Goal: Task Accomplishment & Management: Use online tool/utility

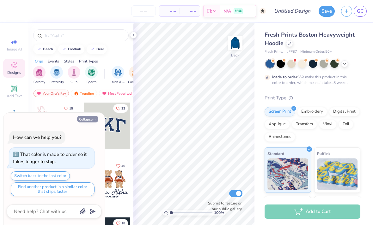
click at [91, 119] on button "Collapse" at bounding box center [87, 119] width 21 height 7
type textarea "x"
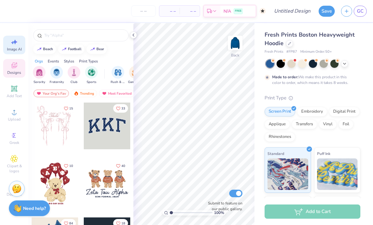
click at [12, 51] on span "Image AI" at bounding box center [14, 49] width 15 height 5
select select "4"
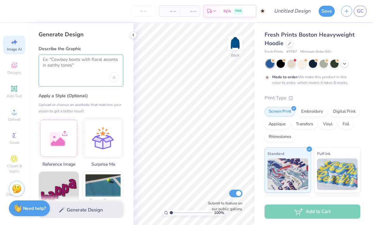
click at [60, 72] on textarea at bounding box center [81, 65] width 76 height 16
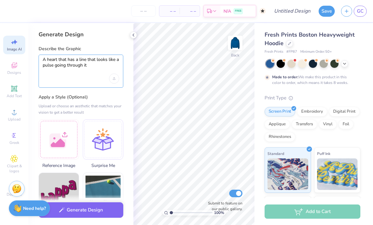
type textarea "A heart that has a line that looks like a pulse going through it"
click at [86, 103] on div "Upload or choose an aesthetic that matches your vision to get a better result" at bounding box center [81, 109] width 85 height 13
click at [115, 79] on icon "Upload image" at bounding box center [114, 78] width 3 height 3
click at [94, 65] on textarea "A heart that has a line that looks like a pulse going through it" at bounding box center [81, 65] width 76 height 17
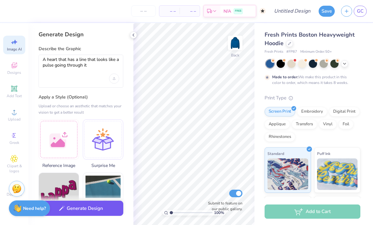
click at [87, 214] on button "Generate Design" at bounding box center [81, 208] width 85 height 15
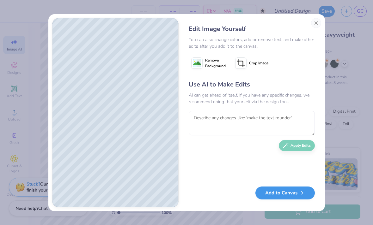
click at [291, 195] on button "Add to Canvas" at bounding box center [284, 193] width 59 height 13
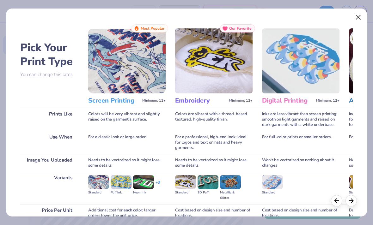
click at [360, 16] on button "Close" at bounding box center [358, 17] width 12 height 12
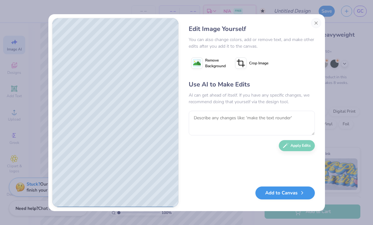
click at [276, 197] on button "Add to Canvas" at bounding box center [284, 193] width 59 height 13
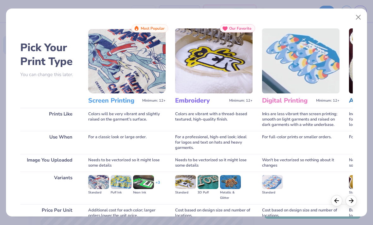
click at [194, 100] on h3 "Embroidery" at bounding box center [200, 101] width 51 height 8
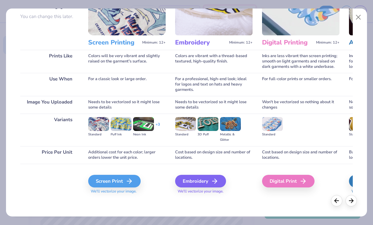
scroll to position [58, 0]
click at [189, 182] on div "Embroidery" at bounding box center [201, 181] width 51 height 13
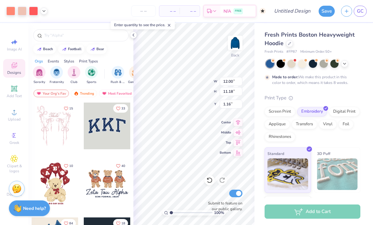
type input "5.11"
type input "4.76"
type input "3.00"
type input "3.66"
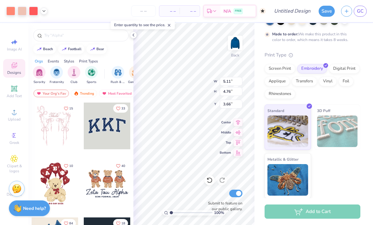
scroll to position [43, 0]
click at [132, 36] on icon at bounding box center [133, 35] width 5 height 5
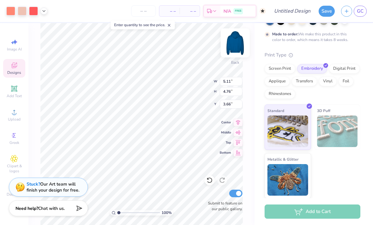
click at [237, 45] on img at bounding box center [234, 42] width 25 height 25
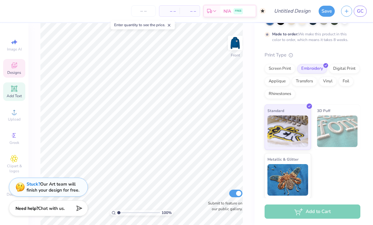
click at [16, 93] on icon at bounding box center [14, 89] width 8 height 8
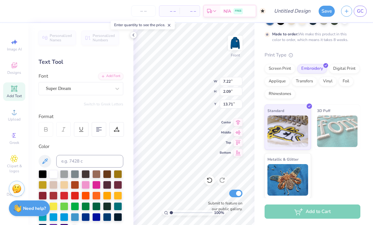
scroll to position [0, 3]
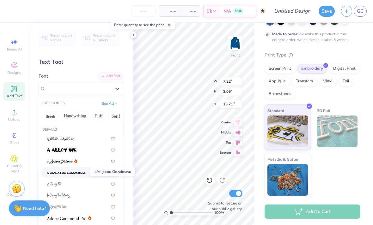
click at [72, 173] on img at bounding box center [66, 173] width 39 height 4
click at [117, 116] on button "Serif" at bounding box center [115, 116] width 15 height 10
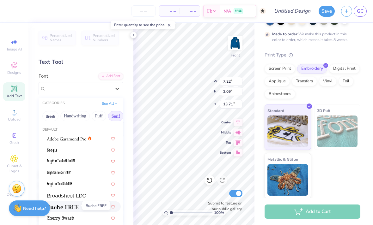
click at [68, 208] on img at bounding box center [63, 207] width 32 height 4
click at [70, 139] on img at bounding box center [66, 139] width 39 height 4
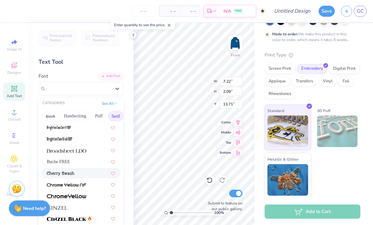
scroll to position [54, 0]
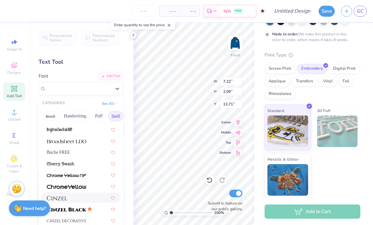
click at [78, 199] on div at bounding box center [81, 198] width 68 height 7
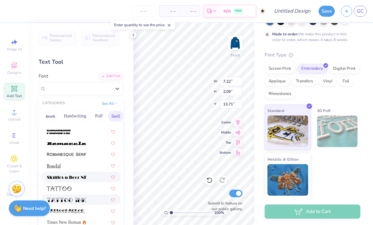
scroll to position [723, 0]
click at [76, 155] on img at bounding box center [66, 155] width 39 height 4
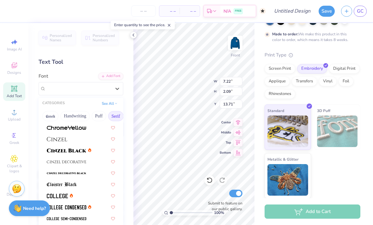
scroll to position [118, 0]
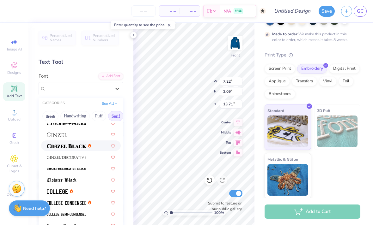
click at [74, 144] on img at bounding box center [66, 146] width 39 height 4
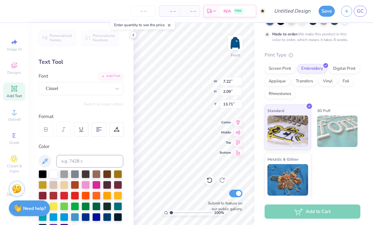
scroll to position [0, 1]
type textarea "MOVE MOUNTAINS"
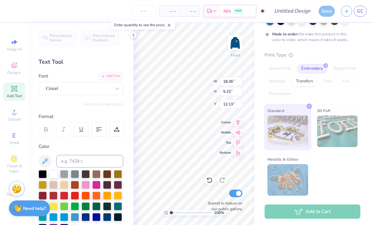
type input "6.49"
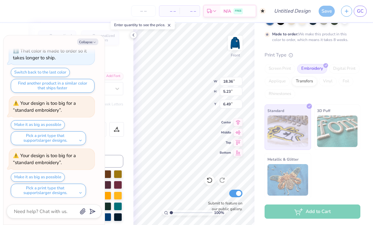
scroll to position [79, 0]
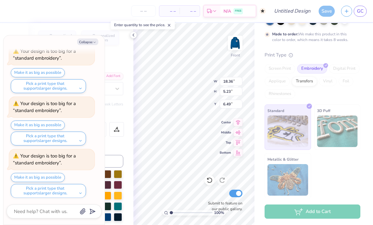
type textarea "x"
type input "9.30"
type input "2.65"
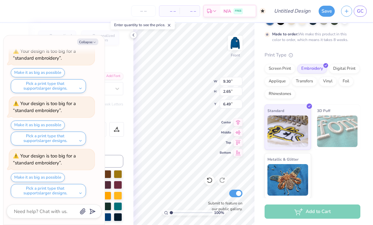
type textarea "x"
type input "7.84"
type textarea "x"
type input "11.69"
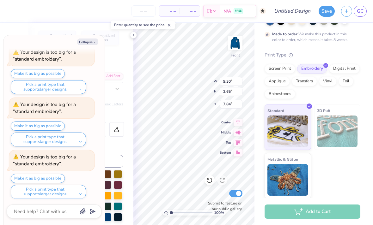
type input "3.33"
type input "7.16"
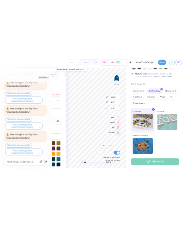
scroll to position [0, 2]
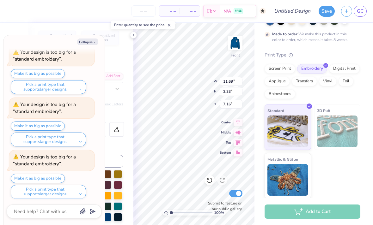
type textarea "x"
type input "7.53"
click at [129, 51] on div "Personalized Names Personalized Numbers Text Tool Add Font Font Cinzel Switch t…" at bounding box center [80, 124] width 105 height 202
click at [131, 85] on div "Personalized Names Personalized Numbers Text Tool Add Font Font Cinzel Switch t…" at bounding box center [80, 124] width 105 height 202
click at [93, 41] on icon "button" at bounding box center [95, 42] width 4 height 4
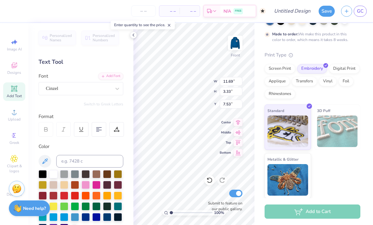
type textarea "x"
click at [13, 47] on span "Image AI" at bounding box center [14, 49] width 15 height 5
select select "4"
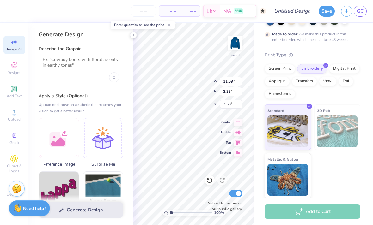
click at [66, 68] on textarea at bounding box center [81, 65] width 76 height 16
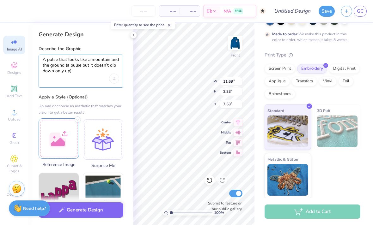
type textarea "A pulse that looks like a mountain and the ground (a pulse but it doesn’t dip d…"
click at [62, 125] on div at bounding box center [59, 138] width 40 height 40
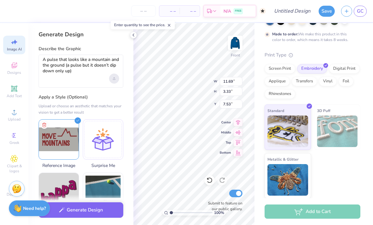
click at [114, 79] on icon "Upload image" at bounding box center [114, 78] width 3 height 3
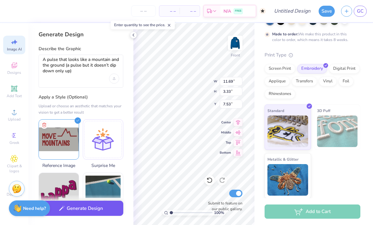
click at [81, 209] on button "Generate Design" at bounding box center [81, 208] width 85 height 15
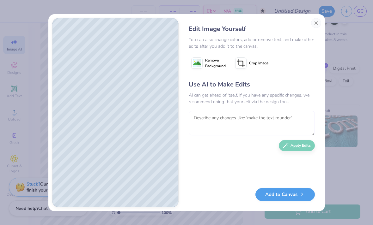
click at [248, 120] on textarea at bounding box center [252, 123] width 126 height 25
type textarea "Make it a little bit wider"
click at [285, 146] on icon "button" at bounding box center [286, 144] width 6 height 6
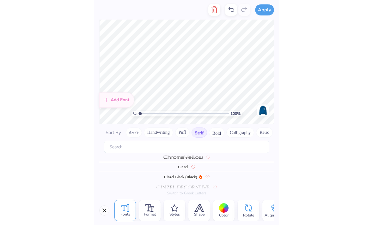
scroll to position [106, 0]
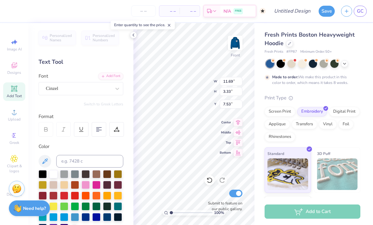
click at [147, 26] on div "Enter quantity to see the price." at bounding box center [143, 25] width 64 height 9
click at [146, 11] on input "number" at bounding box center [143, 10] width 25 height 11
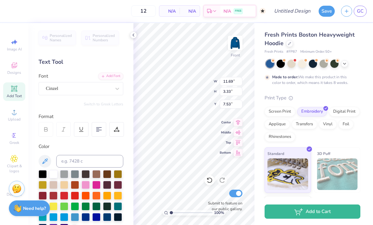
type input "50"
click at [133, 34] on icon at bounding box center [133, 35] width 5 height 5
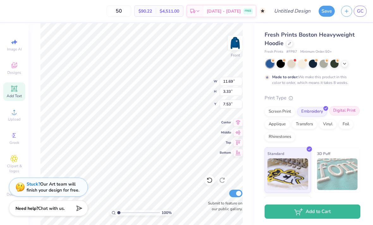
click at [337, 114] on div "Digital Print" at bounding box center [344, 110] width 31 height 9
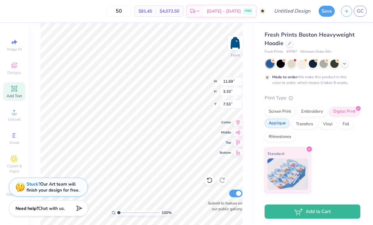
click at [274, 127] on div "Applique" at bounding box center [276, 123] width 25 height 9
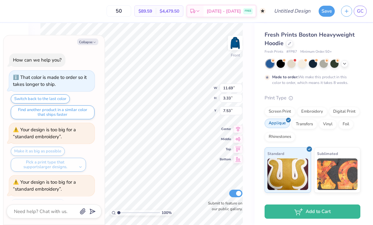
scroll to position [273, 0]
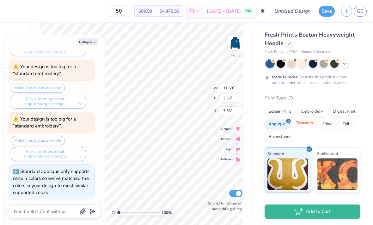
click at [299, 126] on div "Transfers" at bounding box center [303, 123] width 25 height 9
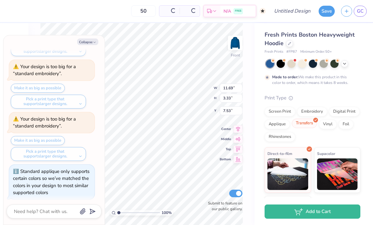
scroll to position [311, 0]
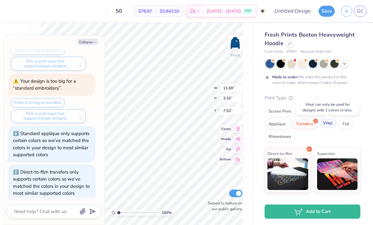
click at [326, 126] on div "Vinyl" at bounding box center [328, 123] width 18 height 9
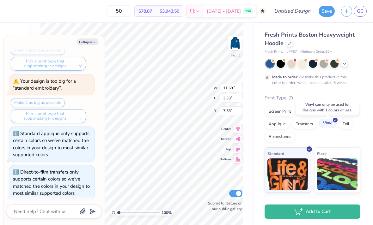
scroll to position [472, 0]
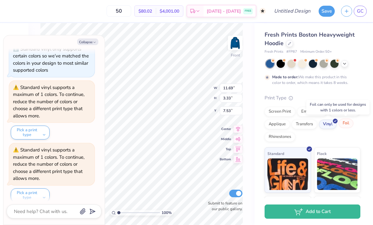
click at [345, 124] on div "Foil" at bounding box center [345, 123] width 15 height 9
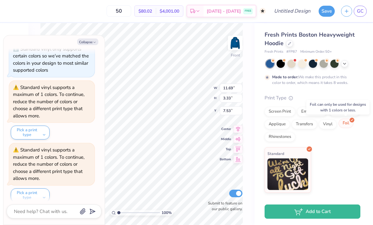
scroll to position [572, 0]
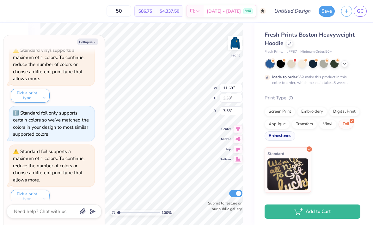
click at [273, 137] on div "Rhinestones" at bounding box center [279, 135] width 31 height 9
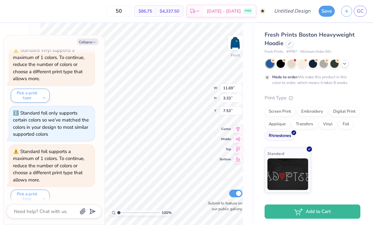
scroll to position [610, 0]
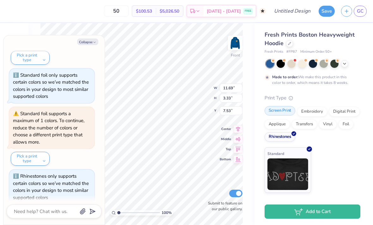
click at [276, 111] on div "Screen Print" at bounding box center [279, 110] width 31 height 9
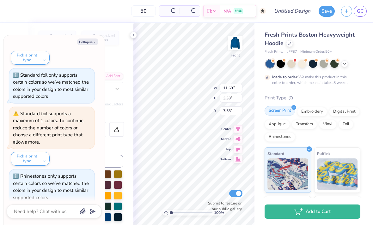
scroll to position [648, 0]
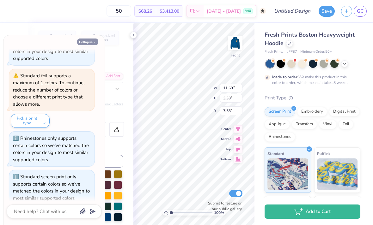
click at [89, 43] on button "Collapse" at bounding box center [87, 42] width 21 height 7
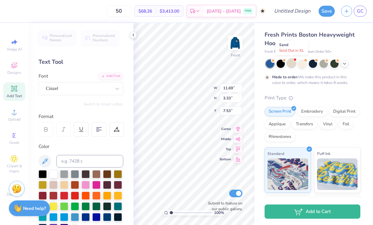
click at [291, 64] on div at bounding box center [291, 63] width 8 height 8
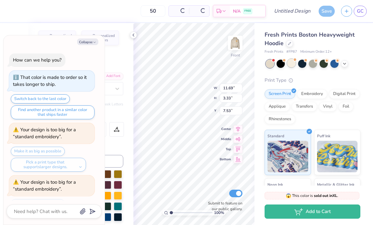
scroll to position [883, 0]
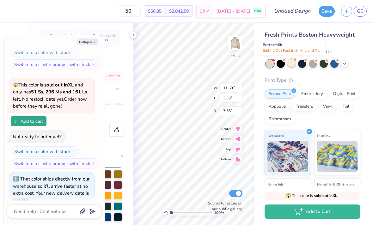
click at [291, 63] on div at bounding box center [291, 63] width 8 height 8
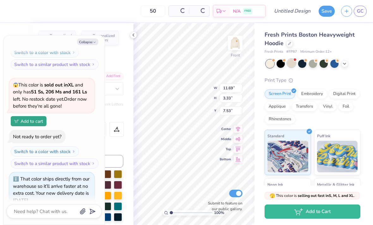
scroll to position [975, 0]
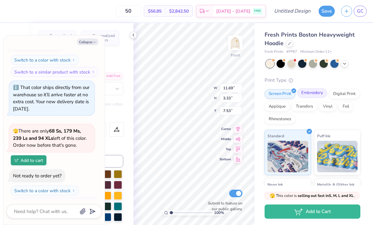
click at [323, 95] on div "Embroidery" at bounding box center [312, 92] width 30 height 9
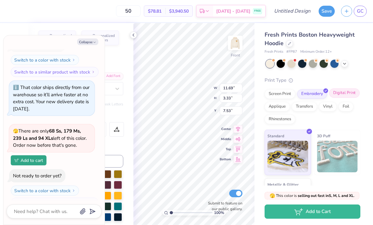
click at [340, 93] on div "Digital Print" at bounding box center [344, 92] width 31 height 9
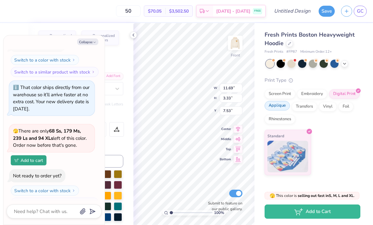
click at [280, 107] on div "Applique" at bounding box center [276, 105] width 25 height 9
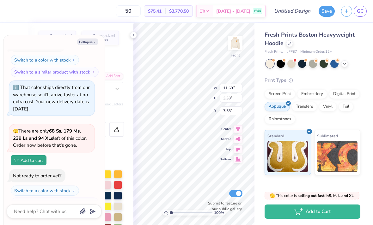
scroll to position [1012, 0]
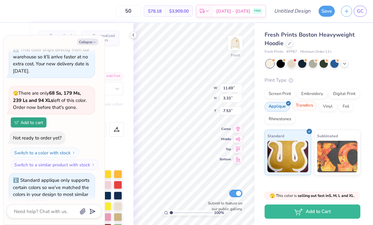
click at [303, 110] on div "Transfers" at bounding box center [303, 105] width 25 height 9
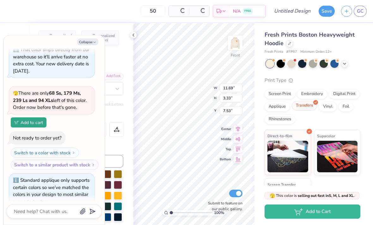
scroll to position [1050, 0]
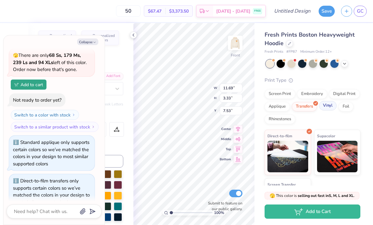
click at [327, 106] on div "Vinyl" at bounding box center [328, 105] width 18 height 9
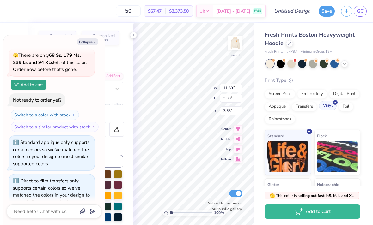
scroll to position [1088, 0]
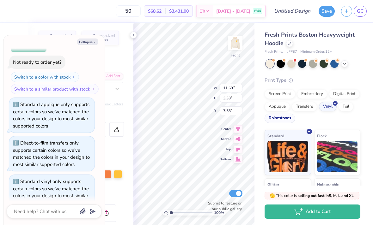
click at [287, 120] on div "Rhinestones" at bounding box center [279, 118] width 31 height 9
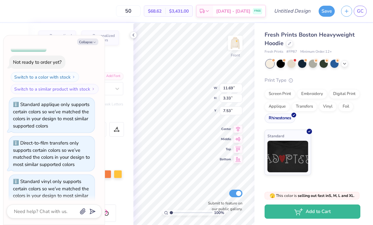
scroll to position [1126, 0]
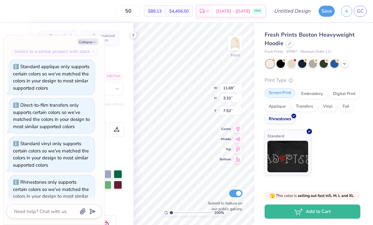
click at [279, 95] on div "Screen Print" at bounding box center [279, 92] width 31 height 9
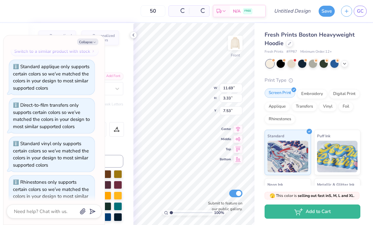
scroll to position [1164, 0]
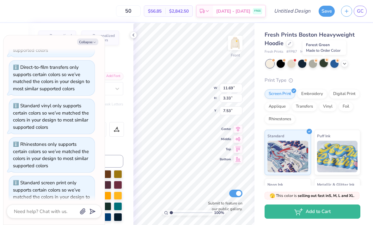
click at [322, 66] on div at bounding box center [323, 63] width 8 height 8
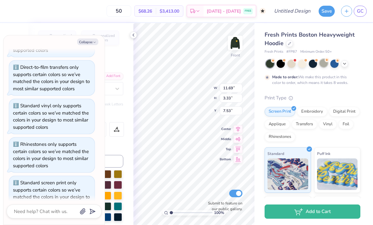
scroll to position [1223, 0]
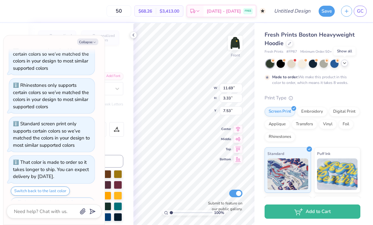
click at [344, 65] on div at bounding box center [344, 63] width 7 height 7
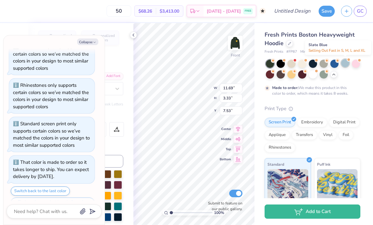
click at [344, 64] on div at bounding box center [345, 63] width 8 height 8
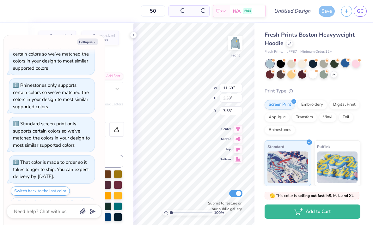
scroll to position [1353, 0]
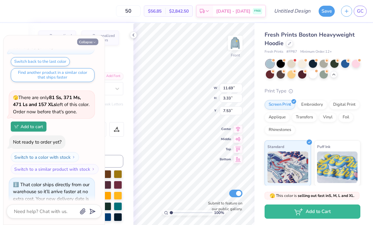
click at [95, 42] on icon "button" at bounding box center [95, 42] width 4 height 4
type textarea "x"
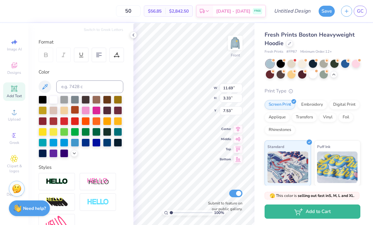
scroll to position [74, 0]
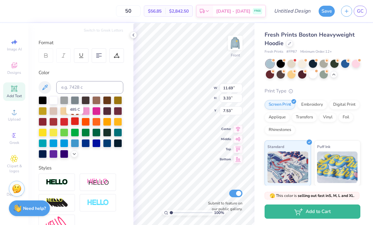
click at [78, 123] on div at bounding box center [75, 121] width 8 height 8
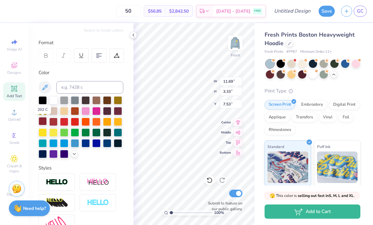
click at [44, 123] on div at bounding box center [43, 121] width 8 height 8
click at [117, 135] on div at bounding box center [118, 132] width 8 height 8
click at [87, 146] on div at bounding box center [85, 143] width 8 height 8
click at [106, 145] on div at bounding box center [107, 143] width 8 height 8
click at [141, 16] on input "50" at bounding box center [128, 10] width 25 height 11
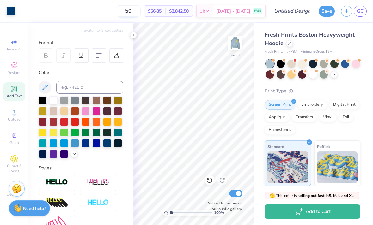
type input "5"
click at [141, 9] on input "25" at bounding box center [128, 10] width 25 height 11
type input "2"
type input "12"
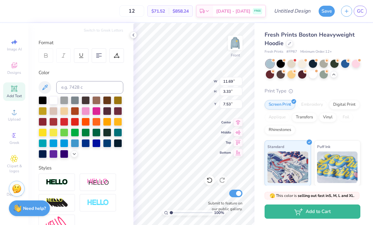
type input "14.41"
type input "4.11"
type input "6.79"
click at [226, 119] on div "Center" at bounding box center [230, 122] width 23 height 8
click at [15, 67] on icon at bounding box center [14, 66] width 6 height 6
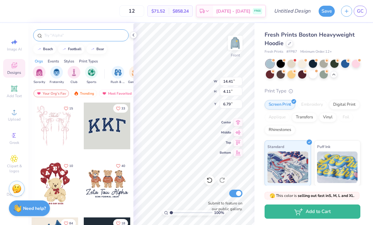
click at [85, 38] on input "text" at bounding box center [84, 35] width 81 height 6
type input "Pulse"
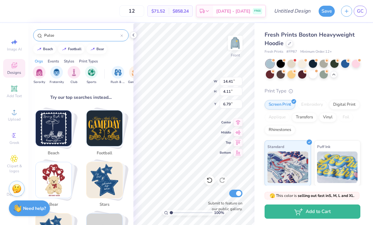
scroll to position [116, 0]
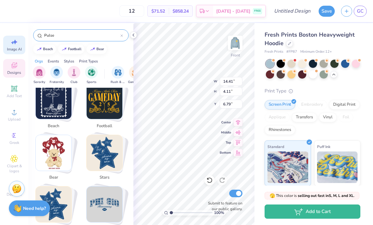
click at [11, 51] on span "Image AI" at bounding box center [14, 49] width 15 height 5
select select "4"
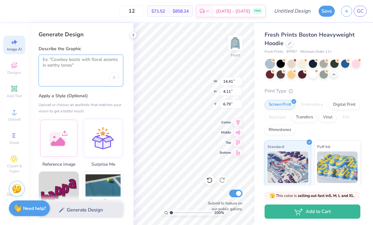
click at [54, 64] on textarea at bounding box center [81, 65] width 76 height 16
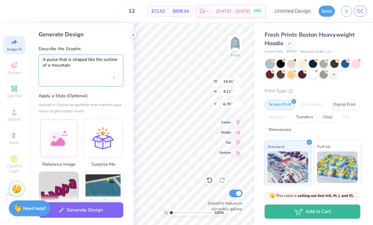
type textarea "A pulse that is shaped like the outline of a mountain"
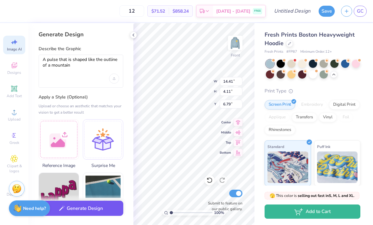
click at [70, 206] on button "Generate Design" at bounding box center [81, 208] width 85 height 15
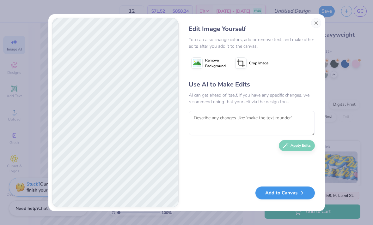
click at [272, 194] on button "Add to Canvas" at bounding box center [284, 193] width 59 height 13
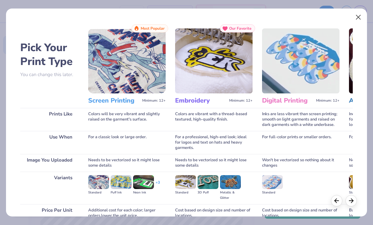
click at [358, 16] on button "Close" at bounding box center [358, 17] width 12 height 12
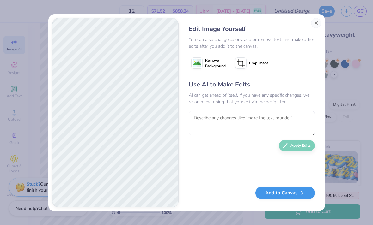
click at [271, 194] on button "Add to Canvas" at bounding box center [284, 193] width 59 height 13
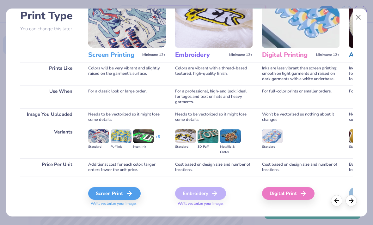
scroll to position [46, 0]
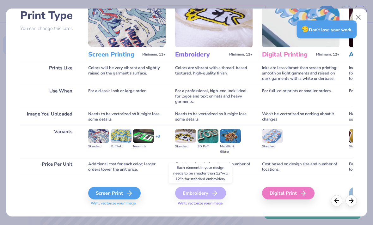
click at [183, 197] on div "Embroidery" at bounding box center [200, 193] width 51 height 13
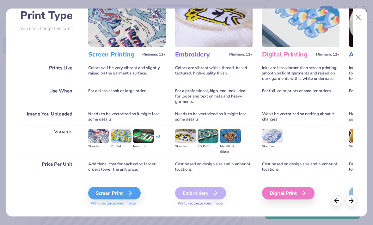
click at [98, 135] on img at bounding box center [98, 136] width 21 height 14
click at [106, 196] on div "Screen Print" at bounding box center [115, 193] width 52 height 13
click at [110, 192] on div "Screen Print" at bounding box center [115, 193] width 52 height 13
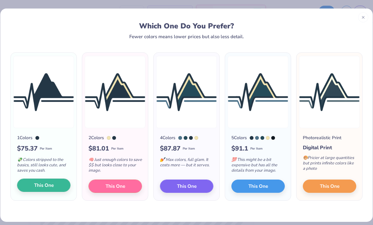
click at [53, 186] on span "This One" at bounding box center [44, 185] width 20 height 7
type input "15.00"
type input "9.48"
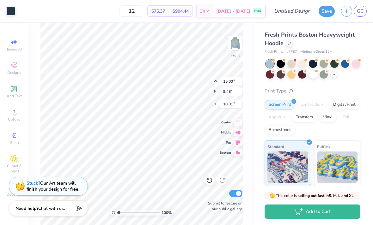
type input "11.73"
type input "6.50"
type input "4.11"
type input "5.00"
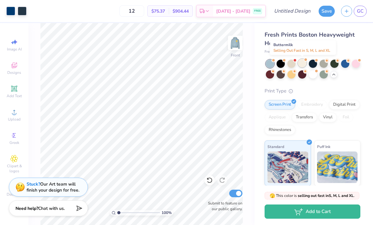
click at [304, 65] on div at bounding box center [302, 63] width 8 height 8
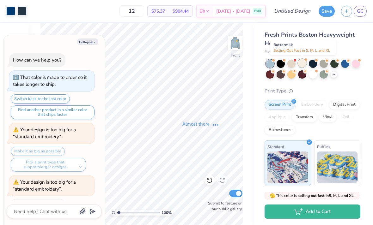
scroll to position [1444, 0]
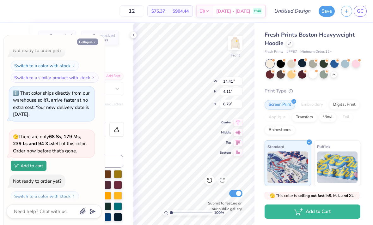
click at [91, 43] on button "Collapse" at bounding box center [87, 42] width 21 height 7
type textarea "x"
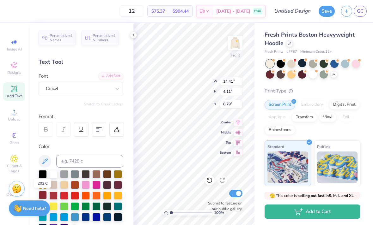
click at [41, 195] on div at bounding box center [43, 195] width 8 height 8
click at [42, 197] on div at bounding box center [43, 195] width 8 height 8
click at [42, 195] on div at bounding box center [43, 195] width 8 height 8
click at [41, 197] on div at bounding box center [43, 195] width 8 height 8
click at [43, 196] on div at bounding box center [43, 195] width 8 height 8
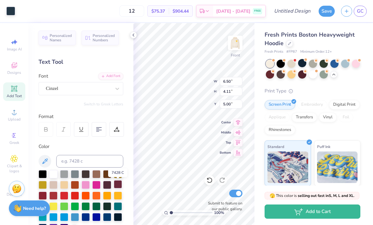
click at [116, 187] on div at bounding box center [118, 184] width 8 height 8
click at [44, 195] on div at bounding box center [43, 195] width 8 height 8
click at [43, 195] on div at bounding box center [43, 195] width 8 height 8
click at [42, 194] on div at bounding box center [43, 195] width 8 height 8
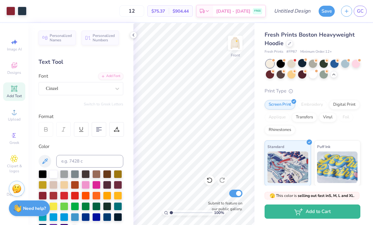
click at [16, 97] on span "Add Text" at bounding box center [14, 95] width 15 height 5
type textarea "T"
type textarea "h"
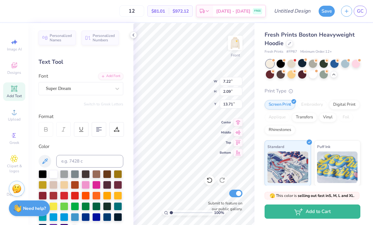
type textarea "C"
type textarea "[GEOGRAPHIC_DATA], [GEOGRAPHIC_DATA], ECUAQDOR"
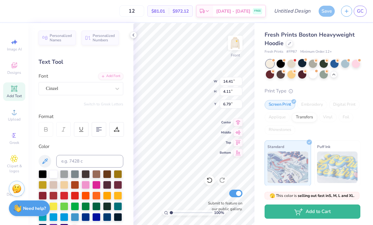
type input "14.41"
type input "4.11"
type input "6.79"
type input "18.36"
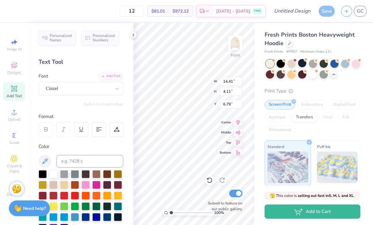
type input "1.13"
type input "14.18"
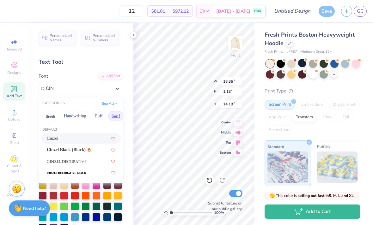
click at [64, 140] on div "Cinzel" at bounding box center [81, 138] width 68 height 7
type input "CIN"
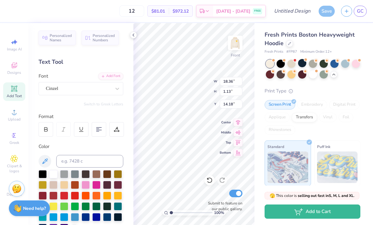
scroll to position [0, 5]
type input "1.35701005561298"
type textarea "x"
type input "1.35701005561298"
type textarea "x"
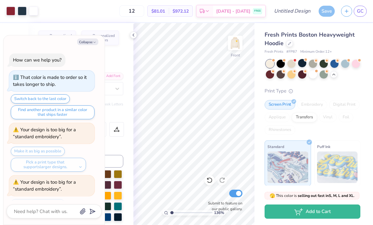
scroll to position [1440, 0]
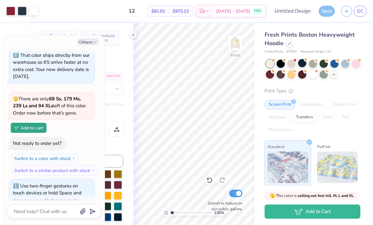
type input "1.24423990851675"
type textarea "x"
type input "1.24423990851675"
type textarea "x"
type input "1.24423990851675"
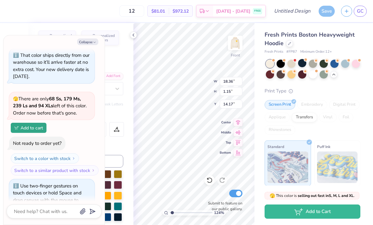
type textarea "x"
type input "1.24423990851675"
type textarea "x"
type input "1.24423990851675"
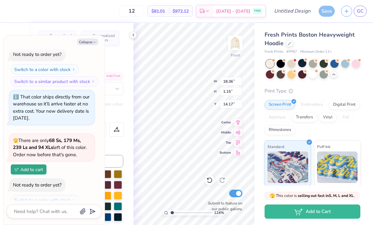
type textarea "x"
type input "1.24423990851675"
type input "14.91"
type input "0.94"
type input "14.39"
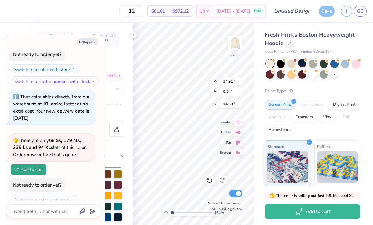
type textarea "x"
type input "1.24423990851675"
type textarea "x"
type input "1.24423990851675"
type textarea "x"
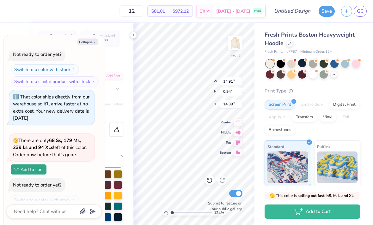
type input "1.24423990851675"
type input "10.90"
type textarea "x"
type input "1.24423990851675"
type textarea "x"
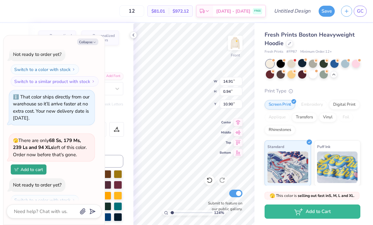
type input "1.24423990851675"
type textarea "x"
type input "1.24423990851675"
type textarea "x"
type input "1.24423990851675"
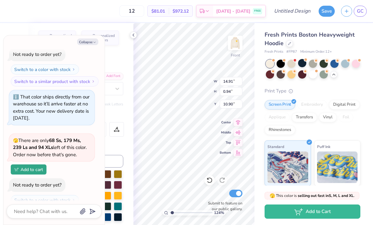
type textarea "x"
type input "1.24423990851675"
type textarea "x"
type input "1.24423990851675"
type textarea "x"
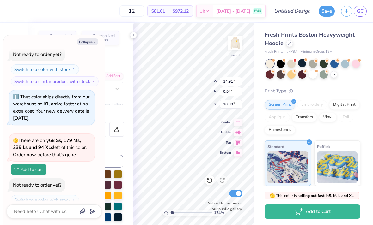
type input "1.24423990851675"
type input "11.74"
type textarea "x"
type input "1.24423990851675"
type textarea "x"
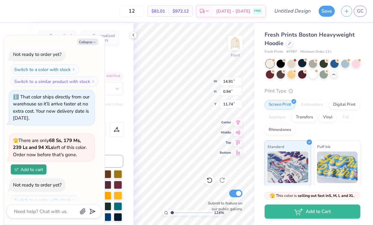
type input "1.24423990851675"
type textarea "x"
type input "1.24423990851675"
type textarea "x"
type input "1.24423990851675"
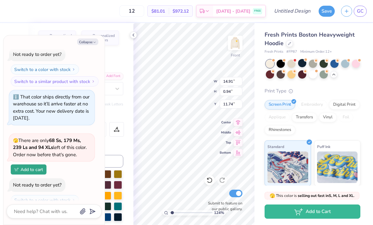
type textarea "x"
type input "1.24423990851675"
type textarea "x"
type input "1.24423990851675"
type textarea "x"
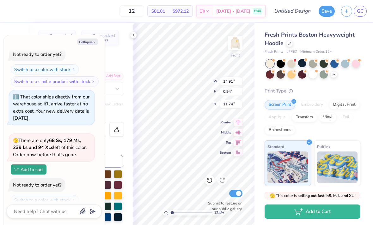
type input "1.24423990851675"
type input "13.46"
type input "0.85"
type textarea "x"
type input "1.24423990851675"
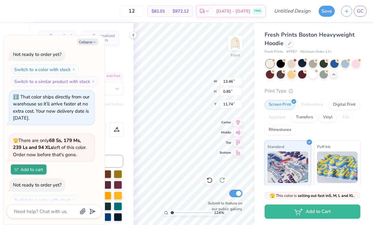
type textarea "x"
type input "1.24423990851675"
type textarea "x"
type input "1.24423990851675"
type input "11.25"
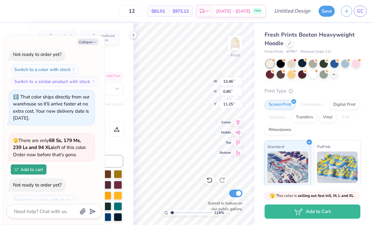
type textarea "x"
type input "1.24423990851675"
type textarea "x"
type input "1.24423990851675"
type textarea "x"
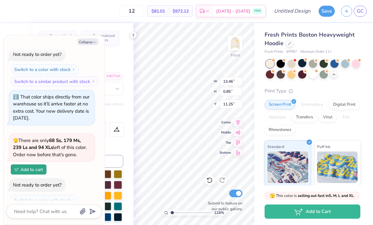
type input "1.24423990851675"
type input "11.49"
type textarea "x"
type input "1.24423990851675"
type textarea "x"
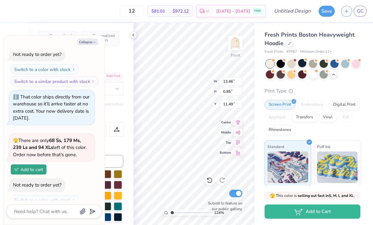
type input "1.24423990851675"
type textarea "x"
type input "1.24423990851675"
type textarea "x"
type input "1.24423990851675"
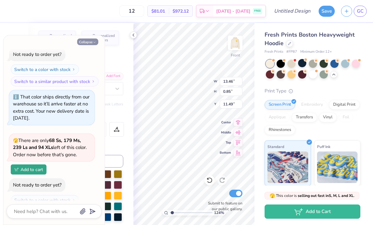
click at [95, 40] on icon "button" at bounding box center [95, 42] width 4 height 4
type textarea "x"
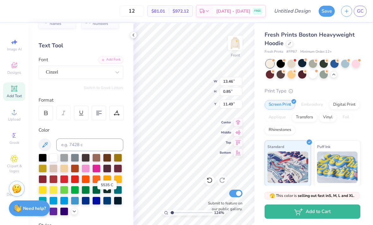
scroll to position [19, 0]
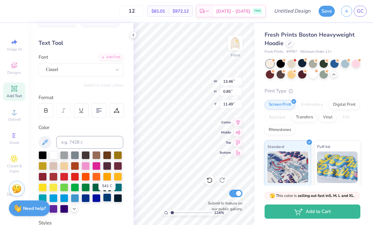
click at [107, 201] on div at bounding box center [107, 198] width 8 height 8
click at [118, 180] on div at bounding box center [118, 176] width 8 height 8
type input "1.24423990851675"
type textarea "[GEOGRAPHIC_DATA], [GEOGRAPHIC_DATA], [GEOGRAPHIC_DATA]"
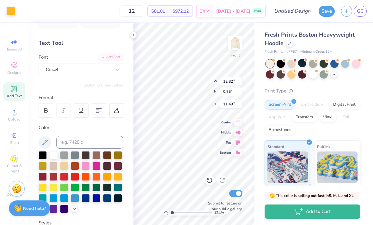
type input "1.24423990851675"
type textarea "[GEOGRAPHIC_DATA], [GEOGRAPHIC_DATA], [GEOGRAPHIC_DATA]"
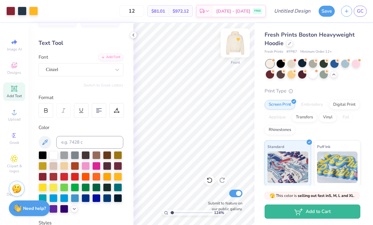
click at [235, 44] on img at bounding box center [234, 42] width 25 height 25
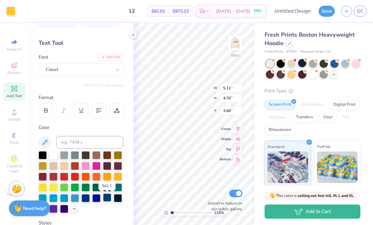
click at [106, 199] on div at bounding box center [107, 198] width 8 height 8
click at [107, 201] on div at bounding box center [107, 198] width 8 height 8
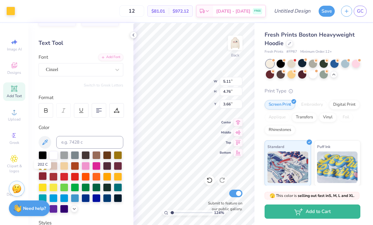
click at [43, 177] on div at bounding box center [43, 176] width 8 height 8
click at [40, 178] on div at bounding box center [43, 176] width 8 height 8
click at [43, 176] on div at bounding box center [43, 176] width 8 height 8
type input "1.24423990851675"
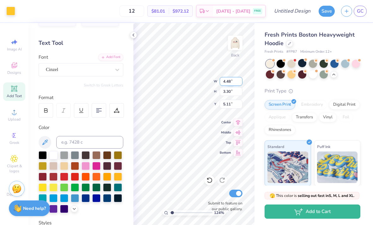
type input "5.11"
type input "2.98"
type input "3.66"
type input "4.14455101514747"
type input "4.53"
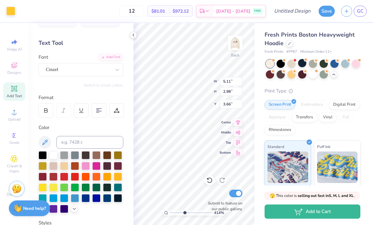
type input "2.64"
type input "4.14455101514747"
type input "3.34"
type input "4.14455101514747"
type input "4.48"
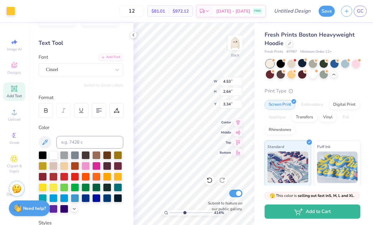
type input "3.30"
type input "5.11"
type input "4.14455101514747"
type input "5.10"
click at [42, 178] on div at bounding box center [43, 176] width 8 height 8
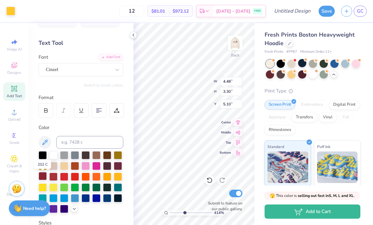
click at [44, 176] on div at bounding box center [43, 176] width 8 height 8
type input "4.14455101514747"
type input "4.74"
type input "2.50"
type input "4.63"
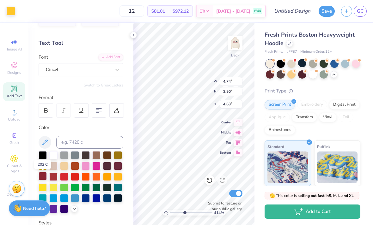
click at [43, 176] on div at bounding box center [43, 176] width 8 height 8
click at [47, 177] on div at bounding box center [43, 176] width 8 height 8
click at [42, 176] on div at bounding box center [43, 176] width 8 height 8
click at [45, 176] on div at bounding box center [43, 176] width 8 height 8
click at [45, 179] on div at bounding box center [43, 176] width 8 height 8
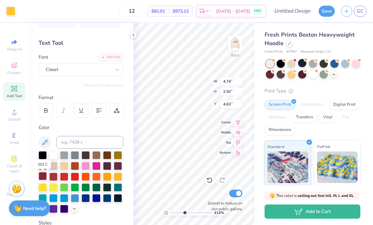
type input "4.14455101514747"
type input "5.77"
click at [133, 36] on icon at bounding box center [133, 35] width 5 height 5
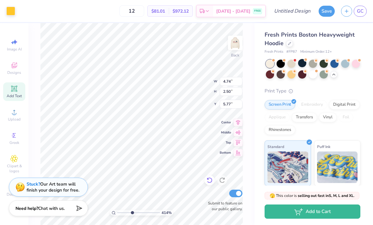
click at [210, 183] on icon at bounding box center [209, 180] width 6 height 6
type input "4.14455101514747"
type input "4.63"
click at [210, 183] on icon at bounding box center [209, 181] width 5 height 6
click at [210, 182] on icon at bounding box center [209, 180] width 6 height 6
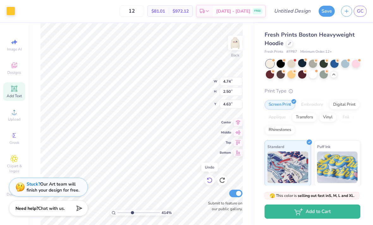
click at [209, 180] on icon at bounding box center [209, 180] width 6 height 6
click at [209, 181] on icon at bounding box center [209, 180] width 6 height 6
click at [210, 182] on icon at bounding box center [209, 180] width 6 height 6
type input "4.14455101514747"
type input "4.53"
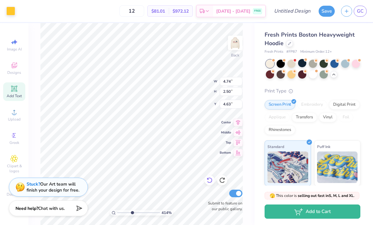
type input "2.64"
type input "3.34"
type input "4.14455101514747"
type input "3.48"
type input "4.14455101514747"
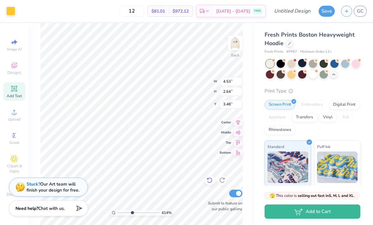
type input "4.48"
type input "3.30"
type input "5.10"
click at [208, 184] on div at bounding box center [209, 180] width 10 height 10
click at [208, 181] on icon at bounding box center [209, 180] width 6 height 6
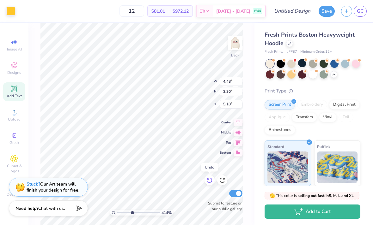
click at [209, 180] on icon at bounding box center [209, 180] width 6 height 6
type input "4.14455101514747"
type input "5.11"
click at [209, 180] on icon at bounding box center [209, 180] width 6 height 6
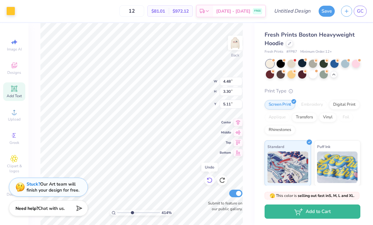
click at [209, 180] on icon at bounding box center [209, 180] width 6 height 6
type input "3.97936041616923"
type input "4.48"
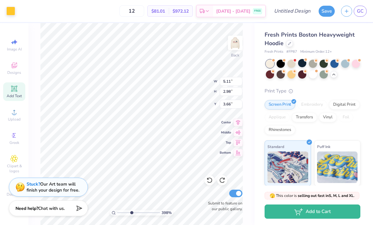
type input "3.30"
type input "5.11"
type input "3.97936041616923"
type input "5.11"
type input "2.98"
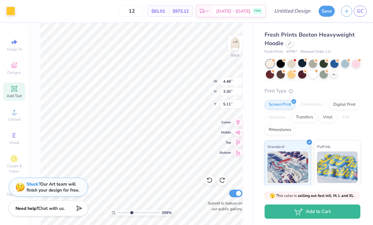
type input "3.66"
click at [239, 45] on img at bounding box center [234, 42] width 25 height 25
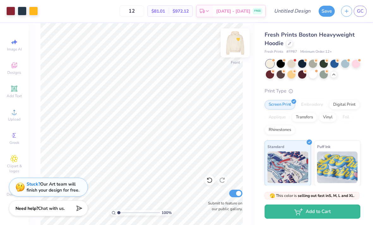
click at [239, 45] on img at bounding box center [234, 42] width 25 height 25
click at [7, 196] on span "Decorate" at bounding box center [14, 194] width 15 height 5
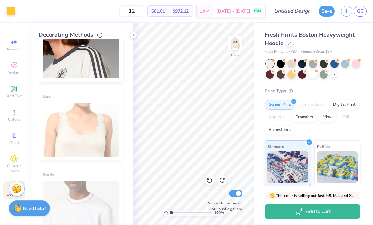
scroll to position [138, 0]
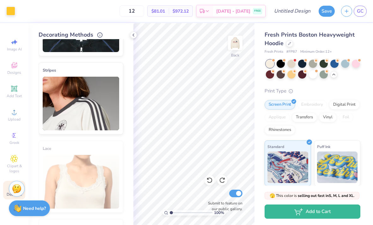
click at [83, 117] on img at bounding box center [81, 104] width 76 height 54
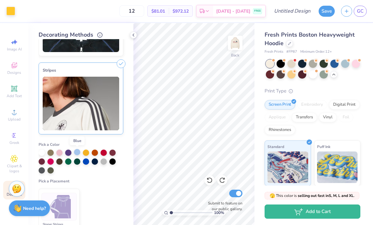
click at [77, 154] on div at bounding box center [77, 152] width 6 height 6
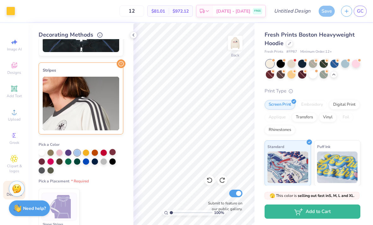
click at [112, 155] on div at bounding box center [112, 152] width 6 height 6
click at [105, 83] on img at bounding box center [81, 104] width 76 height 54
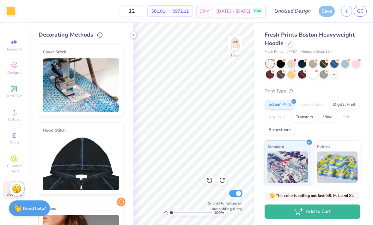
scroll to position [0, 0]
click at [134, 37] on icon at bounding box center [133, 35] width 5 height 5
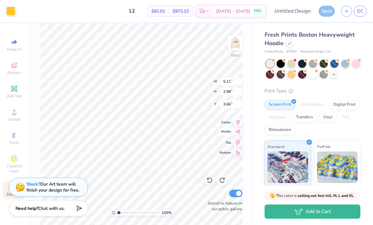
click at [238, 132] on icon at bounding box center [237, 131] width 5 height 4
click at [207, 179] on icon at bounding box center [207, 178] width 1 height 1
type input "4.15246727661132"
type input "4.74"
type input "2.50"
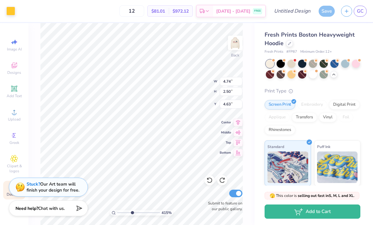
type input "4.63"
type input "4.15246727661132"
type input "5.11"
type input "2.98"
type input "3.66"
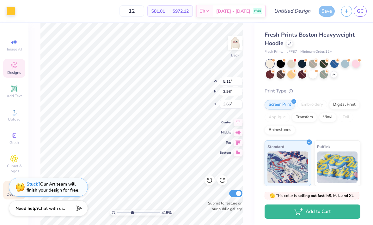
click at [20, 69] on div "Designs" at bounding box center [14, 68] width 22 height 19
type input "4.15246727661132"
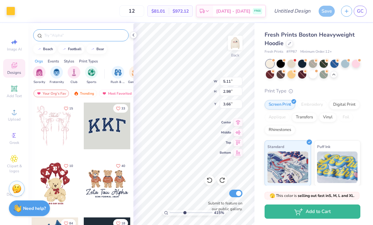
click at [51, 39] on input "text" at bounding box center [84, 35] width 81 height 6
type input "HEART"
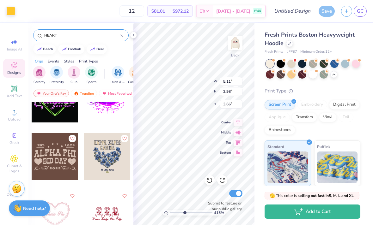
scroll to position [1236, 0]
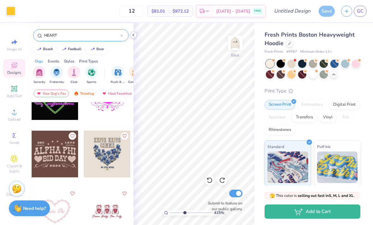
click at [130, 37] on div at bounding box center [133, 35] width 7 height 7
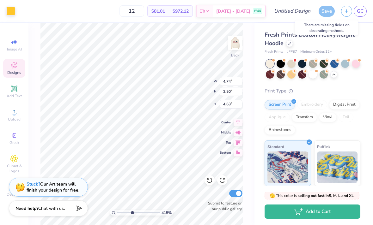
click at [327, 11] on div "Save" at bounding box center [326, 11] width 16 height 11
type input "4.15246727661132"
type input "5.11"
type input "2.98"
type input "3.66"
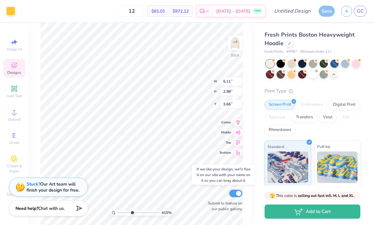
click at [236, 193] on input "Submit to feature on our public gallery." at bounding box center [235, 194] width 13 height 8
checkbox input "false"
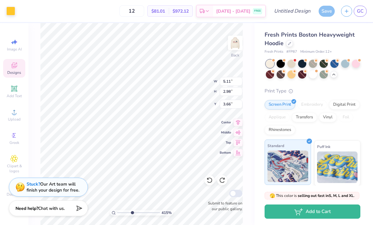
scroll to position [0, 0]
type input "4.15246727661132"
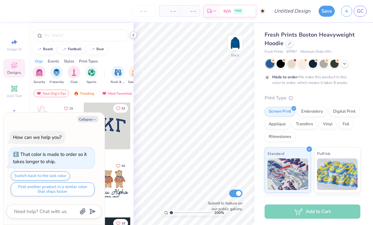
click at [133, 34] on icon at bounding box center [133, 35] width 5 height 5
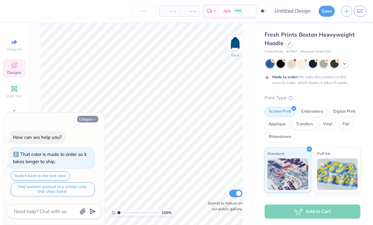
click at [88, 120] on button "Collapse" at bounding box center [87, 119] width 21 height 7
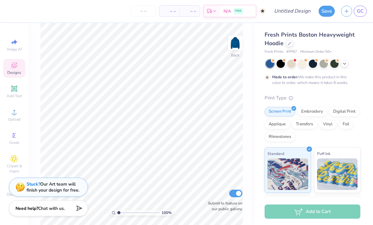
type textarea "x"
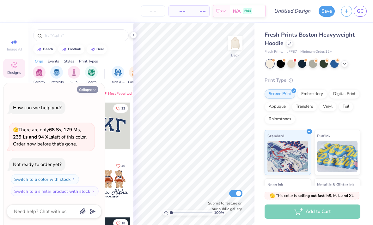
click at [95, 88] on button "Collapse" at bounding box center [87, 89] width 21 height 7
type textarea "x"
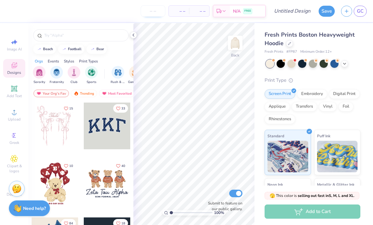
click at [152, 11] on input "number" at bounding box center [153, 10] width 25 height 11
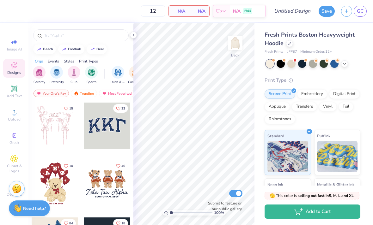
type input "12"
click at [14, 45] on icon at bounding box center [14, 42] width 8 height 8
select select "4"
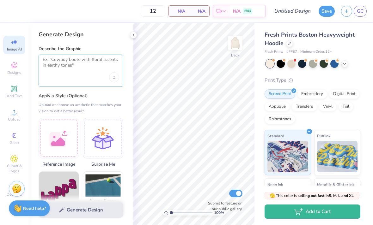
click at [70, 68] on textarea at bounding box center [81, 65] width 76 height 16
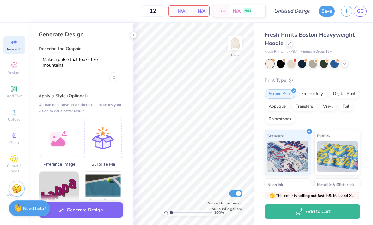
type textarea "Make a pulse that looks like mountains"
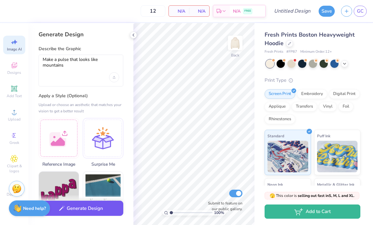
click at [69, 215] on button "Generate Design" at bounding box center [81, 208] width 85 height 15
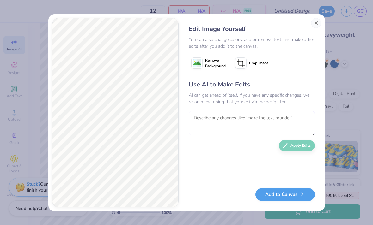
click at [219, 115] on textarea at bounding box center [252, 123] width 126 height 25
type textarea "Make it with less peaks"
click at [294, 145] on button "Apply Edits" at bounding box center [297, 144] width 36 height 11
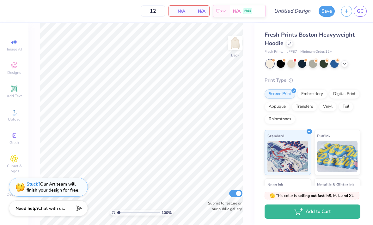
click at [246, 119] on div "100 % Back Submit to feature on our public gallery." at bounding box center [141, 124] width 226 height 202
click at [16, 47] on span "Image AI" at bounding box center [14, 49] width 15 height 5
select select "4"
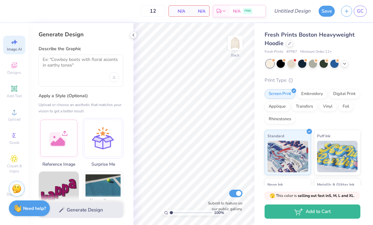
click at [61, 77] on div at bounding box center [81, 71] width 85 height 32
click at [64, 55] on div at bounding box center [81, 71] width 85 height 32
click at [63, 66] on textarea at bounding box center [81, 65] width 76 height 16
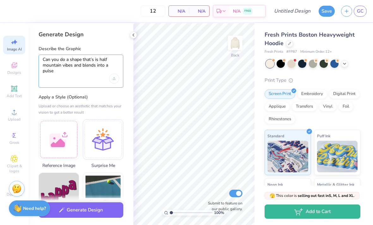
type textarea "Can you do a shape that’s is half mountain vibes and blends into a pulse"
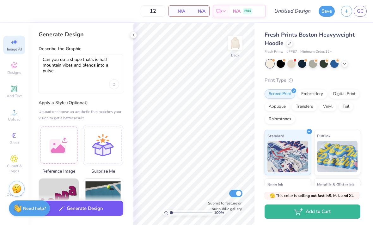
click at [89, 212] on button "Generate Design" at bounding box center [81, 208] width 85 height 15
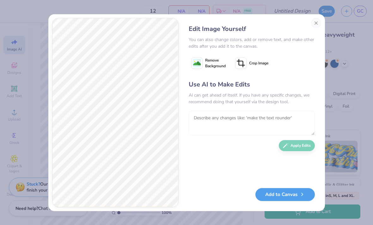
click at [215, 122] on textarea at bounding box center [252, 123] width 126 height 25
type textarea "B"
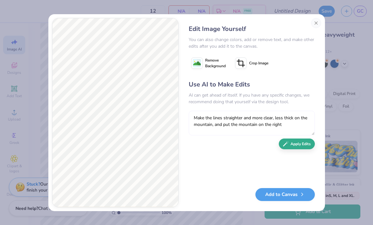
type textarea "Make the lines straighter and more clear, less thick on the mountain, and put t…"
click at [296, 145] on button "Apply Edits" at bounding box center [297, 144] width 36 height 11
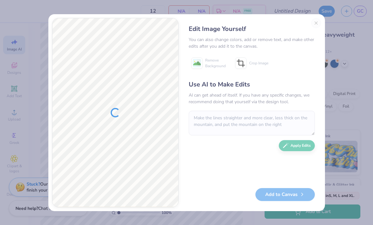
click at [318, 24] on div "Edit Image Yourself You can also change colors, add or remove text, and make ot…" at bounding box center [251, 112] width 139 height 189
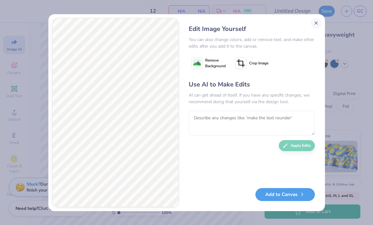
click at [318, 23] on button "Close" at bounding box center [316, 23] width 10 height 10
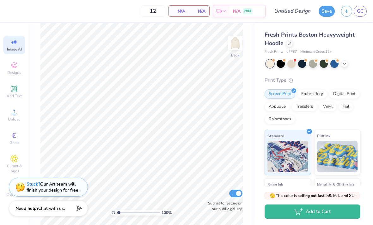
click at [10, 46] on div "Image AI" at bounding box center [14, 45] width 22 height 19
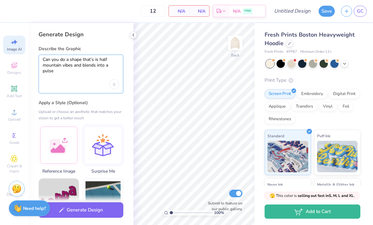
click at [66, 71] on textarea "Can you do a shape that’s is half mountain vibes and blends into a pulse" at bounding box center [81, 68] width 76 height 23
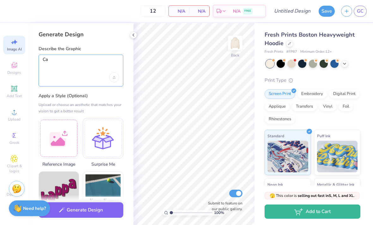
type textarea "C"
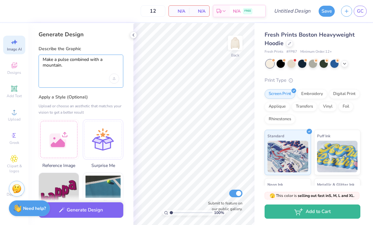
type textarea "Make a pulse combined with a mountain."
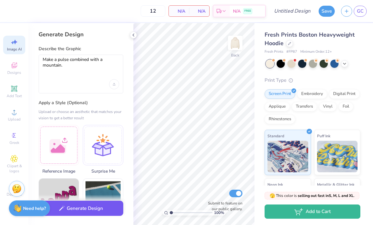
click at [72, 213] on button "Generate Design" at bounding box center [81, 208] width 85 height 15
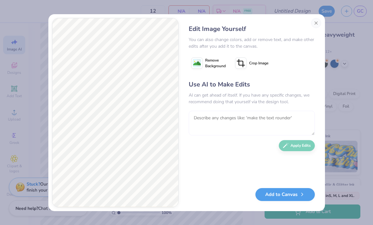
click at [208, 119] on textarea at bounding box center [252, 123] width 126 height 25
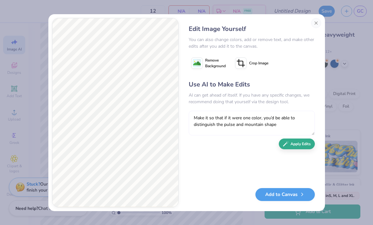
type textarea "Make it so that if it were one color, you’d be able to distinguish the pulse an…"
click at [303, 143] on button "Apply Edits" at bounding box center [297, 144] width 36 height 11
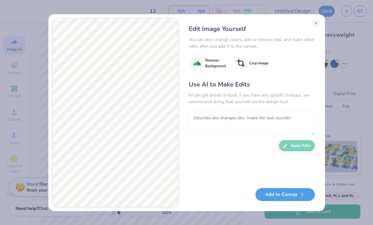
click at [293, 123] on textarea at bounding box center [252, 123] width 126 height 25
type textarea "O"
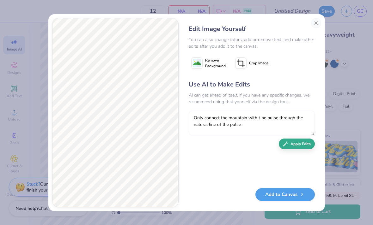
type textarea "Only connect the mountain with t he pulse through the natural line of the pulse"
click at [303, 142] on button "Apply Edits" at bounding box center [297, 144] width 36 height 11
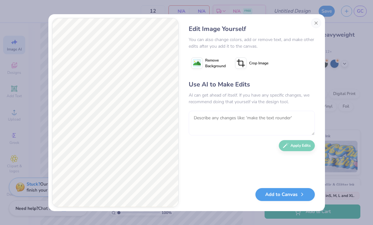
click at [279, 121] on textarea at bounding box center [252, 123] width 126 height 25
type textarea "Try again"
click at [309, 147] on button "Apply Edits" at bounding box center [297, 144] width 36 height 11
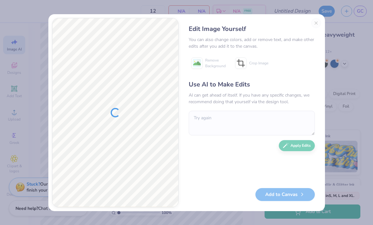
click at [313, 27] on div "Edit Image Yourself" at bounding box center [252, 28] width 126 height 9
click at [318, 22] on div "Edit Image Yourself You can also change colors, add or remove text, and make ot…" at bounding box center [251, 112] width 139 height 189
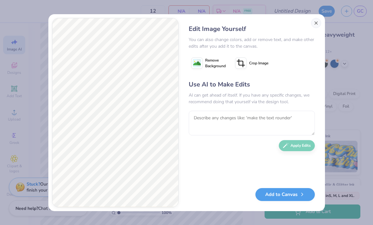
click at [316, 25] on button "Close" at bounding box center [316, 23] width 10 height 10
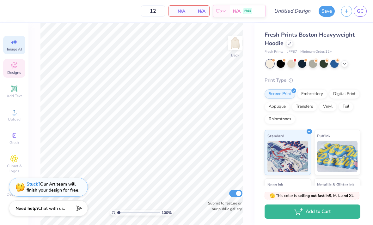
click at [7, 71] on div "Designs" at bounding box center [14, 68] width 22 height 19
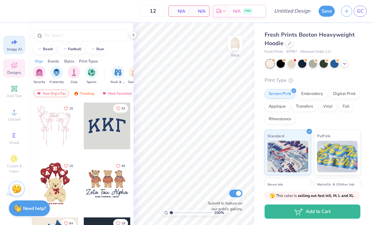
click at [14, 48] on span "Image AI" at bounding box center [14, 49] width 15 height 5
select select "4"
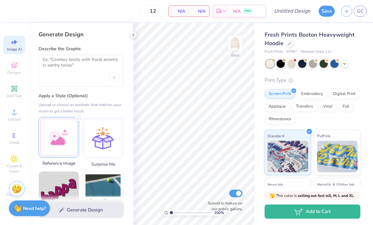
click at [53, 124] on div at bounding box center [59, 137] width 40 height 40
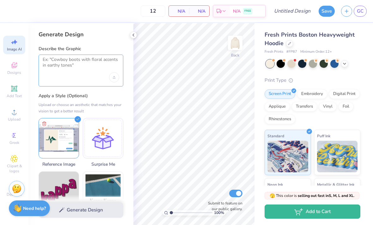
click at [58, 67] on textarea at bounding box center [81, 65] width 76 height 16
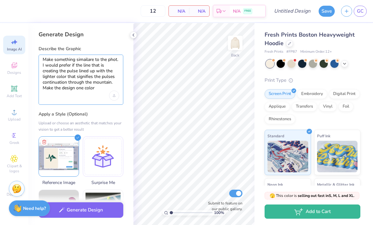
type textarea "Make something simailare to the phot. I would prefer if the line that is creati…"
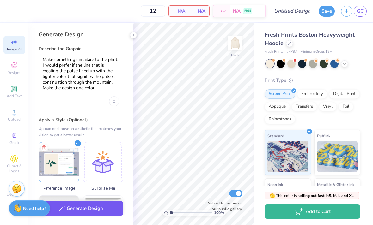
click at [75, 210] on button "Generate Design" at bounding box center [81, 208] width 85 height 15
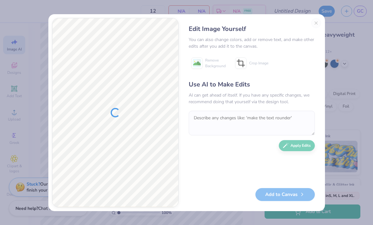
click at [316, 22] on div "Edit Image Yourself You can also change colors, add or remove text, and make ot…" at bounding box center [251, 112] width 139 height 189
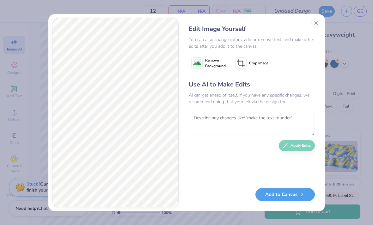
click at [247, 112] on textarea at bounding box center [252, 123] width 126 height 25
type textarea "Make the design one color while making it look more like a solid pulse"
click at [299, 146] on button "Apply Edits" at bounding box center [297, 144] width 36 height 11
click at [235, 124] on textarea at bounding box center [252, 123] width 126 height 25
type textarea "C"
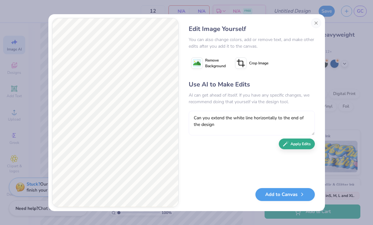
type textarea "Can you extend the white line horizontally to the end of the design"
click at [299, 146] on button "Apply Edits" at bounding box center [297, 144] width 36 height 11
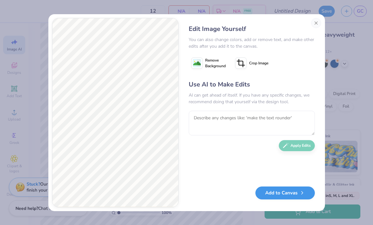
click at [265, 197] on button "Add to Canvas" at bounding box center [284, 193] width 59 height 13
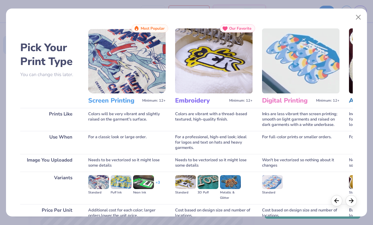
click at [99, 185] on img at bounding box center [98, 182] width 21 height 14
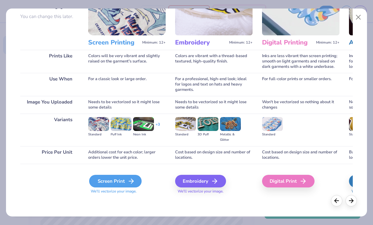
scroll to position [58, 0]
click at [127, 181] on icon at bounding box center [131, 181] width 8 height 8
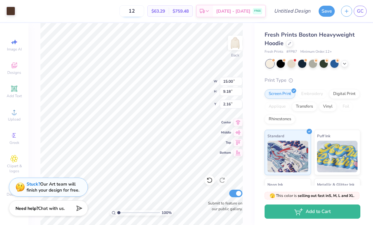
click at [144, 12] on input "12" at bounding box center [131, 10] width 25 height 11
type input "1"
type input "45"
type input "11.49"
type input "7.04"
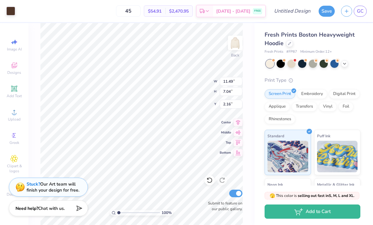
type input "7.67"
type input "4.69"
type input "3.00"
click at [17, 49] on span "Image AI" at bounding box center [14, 49] width 15 height 5
select select "4"
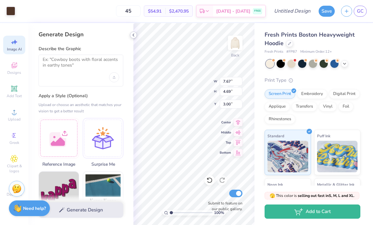
click at [131, 36] on icon at bounding box center [133, 35] width 5 height 5
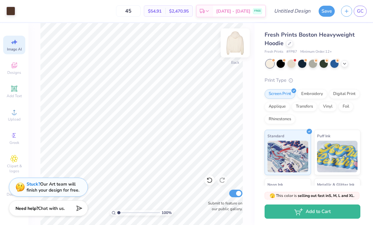
click at [233, 45] on img at bounding box center [234, 42] width 25 height 25
click at [16, 46] on div "Image AI" at bounding box center [14, 45] width 22 height 19
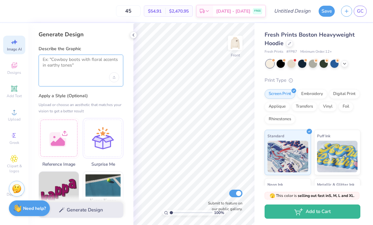
click at [86, 72] on textarea at bounding box center [81, 65] width 76 height 16
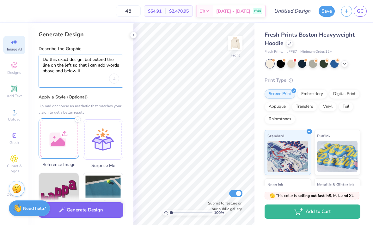
type textarea "Do this exact design, but extend the line on the left so that i can add words a…"
click at [57, 148] on div at bounding box center [59, 138] width 40 height 40
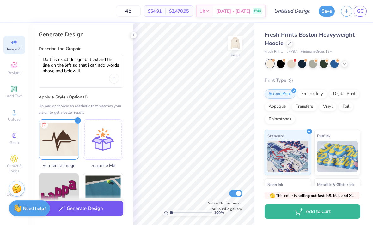
click at [86, 211] on button "Generate Design" at bounding box center [81, 208] width 85 height 15
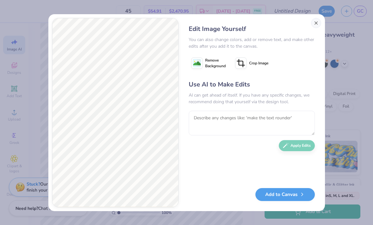
click at [317, 26] on button "Close" at bounding box center [316, 23] width 10 height 10
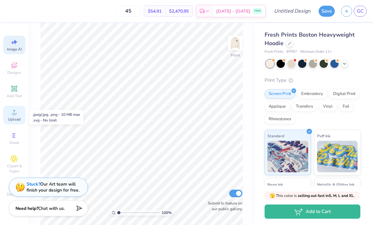
click at [14, 116] on circle at bounding box center [13, 113] width 3 height 3
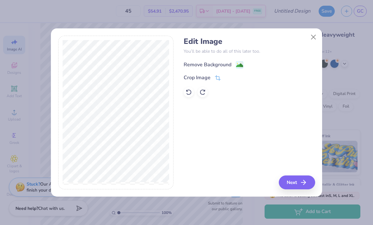
click at [212, 64] on div "Remove Background" at bounding box center [207, 65] width 48 height 8
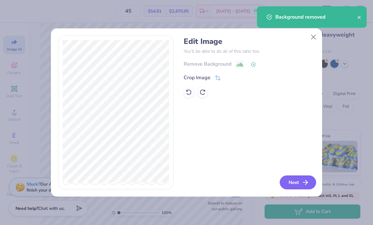
click at [292, 184] on button "Next" at bounding box center [297, 183] width 36 height 14
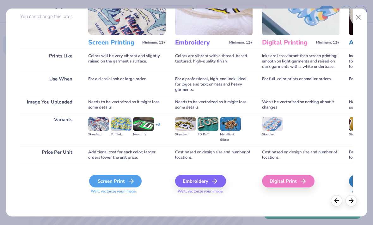
click at [118, 183] on div "Screen Print" at bounding box center [115, 181] width 52 height 13
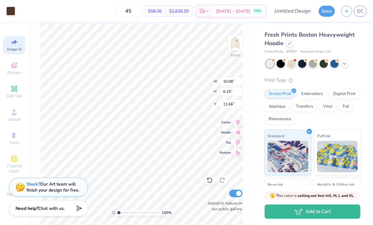
type input "6.81"
click at [17, 44] on icon at bounding box center [14, 42] width 8 height 8
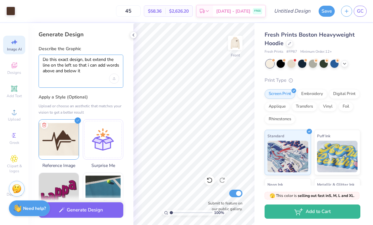
click at [84, 69] on textarea "Do this exact design, but extend the line on the left so that i can add words a…" at bounding box center [81, 65] width 76 height 17
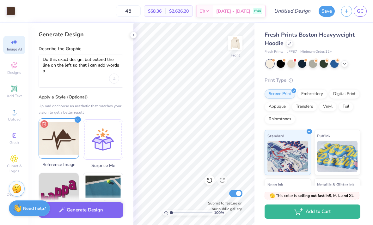
click at [45, 124] on icon at bounding box center [44, 124] width 3 height 4
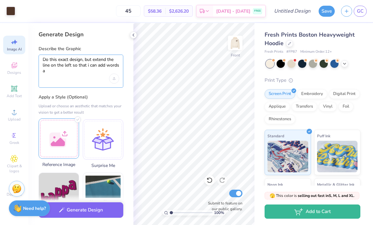
click at [69, 66] on textarea "Do this exact design, but extend the line on the left so that i can add words a" at bounding box center [81, 65] width 76 height 17
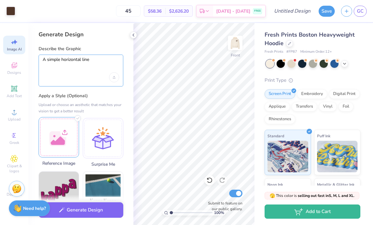
type textarea "A simple horizontal line"
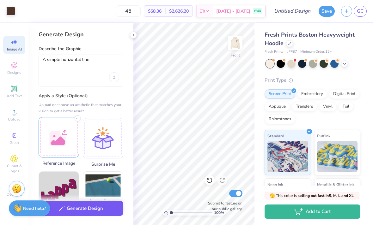
click at [79, 213] on button "Generate Design" at bounding box center [81, 208] width 85 height 15
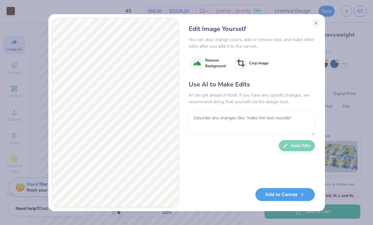
click at [207, 120] on textarea at bounding box center [252, 123] width 126 height 25
type textarea "Just one line, and thinner"
click at [299, 144] on button "Apply Edits" at bounding box center [297, 144] width 36 height 11
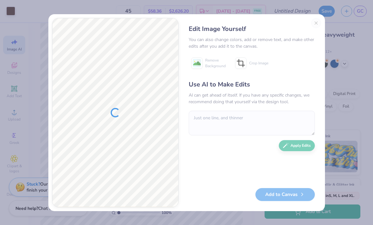
click at [289, 195] on div "Add to Canvas" at bounding box center [252, 194] width 126 height 13
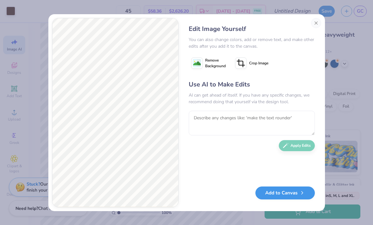
click at [291, 195] on button "Add to Canvas" at bounding box center [284, 193] width 59 height 13
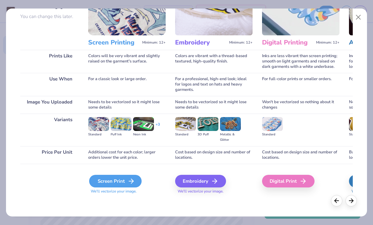
scroll to position [58, 0]
click at [117, 183] on div "Screen Print" at bounding box center [115, 181] width 52 height 13
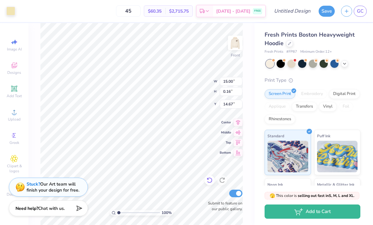
type input "8.79"
type input "0.09"
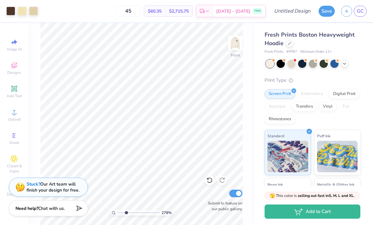
type input "2.78314521567498"
